Goal: Task Accomplishment & Management: Complete application form

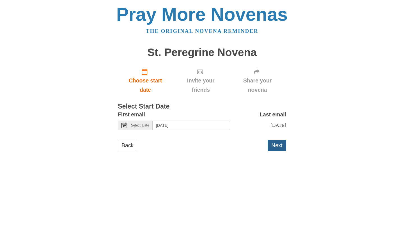
click at [276, 143] on button "Next" at bounding box center [277, 146] width 19 height 12
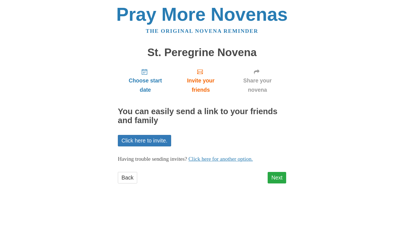
click at [276, 173] on link "Next" at bounding box center [277, 178] width 19 height 12
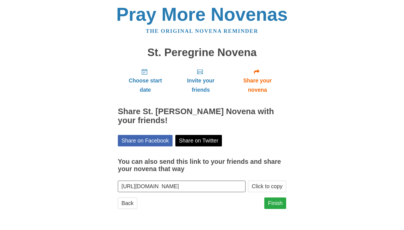
click at [274, 201] on link "Finish" at bounding box center [275, 204] width 22 height 12
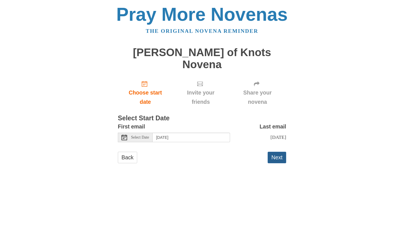
click at [276, 152] on button "Next" at bounding box center [277, 158] width 19 height 12
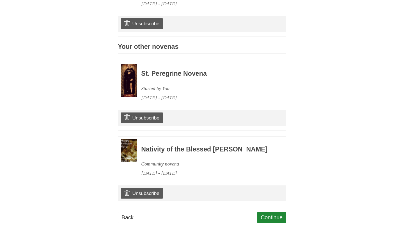
scroll to position [219, 0]
click at [276, 212] on link "Continue" at bounding box center [271, 218] width 29 height 12
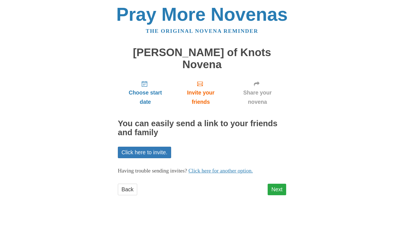
click at [282, 184] on link "Next" at bounding box center [277, 190] width 19 height 12
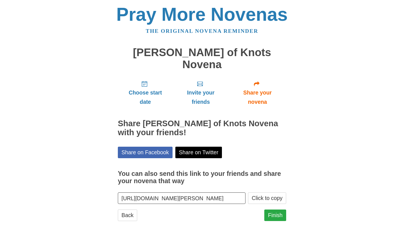
click at [276, 210] on link "Finish" at bounding box center [275, 216] width 22 height 12
